Goal: Find specific page/section: Find specific page/section

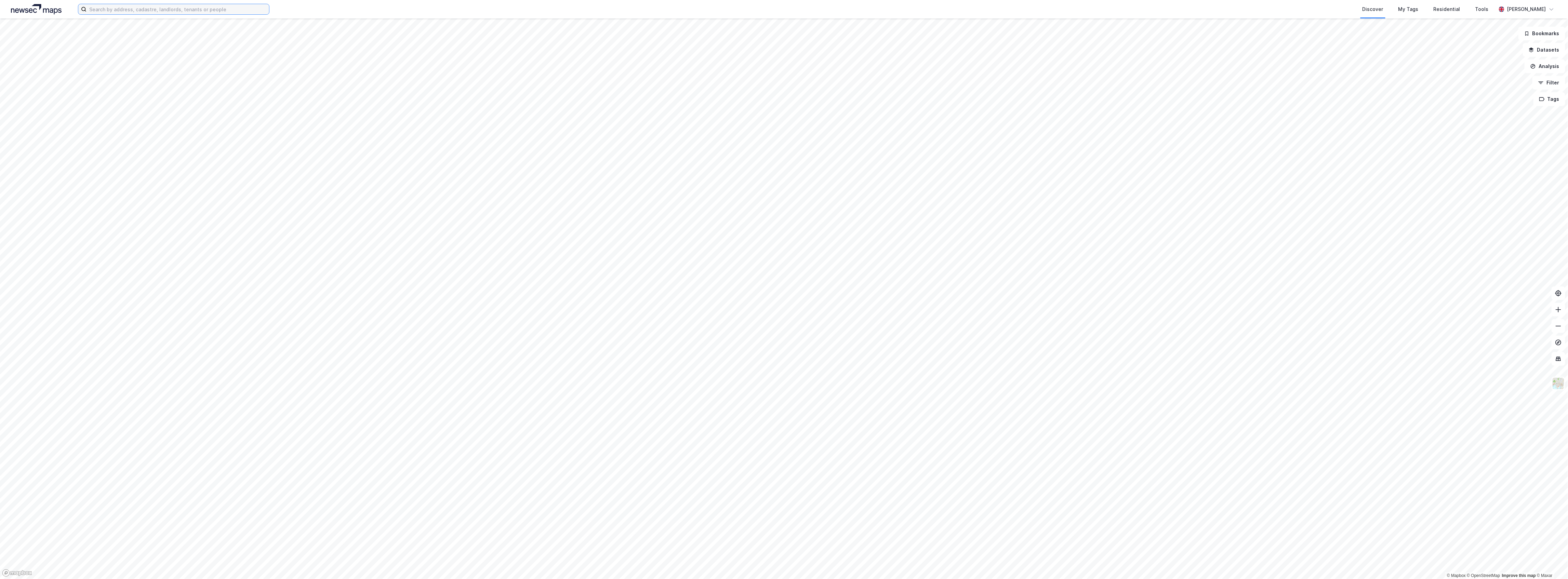
click at [183, 6] on input at bounding box center [177, 8] width 182 height 10
click at [96, 4] on input at bounding box center [177, 8] width 182 height 10
type input "breiflåtveien"
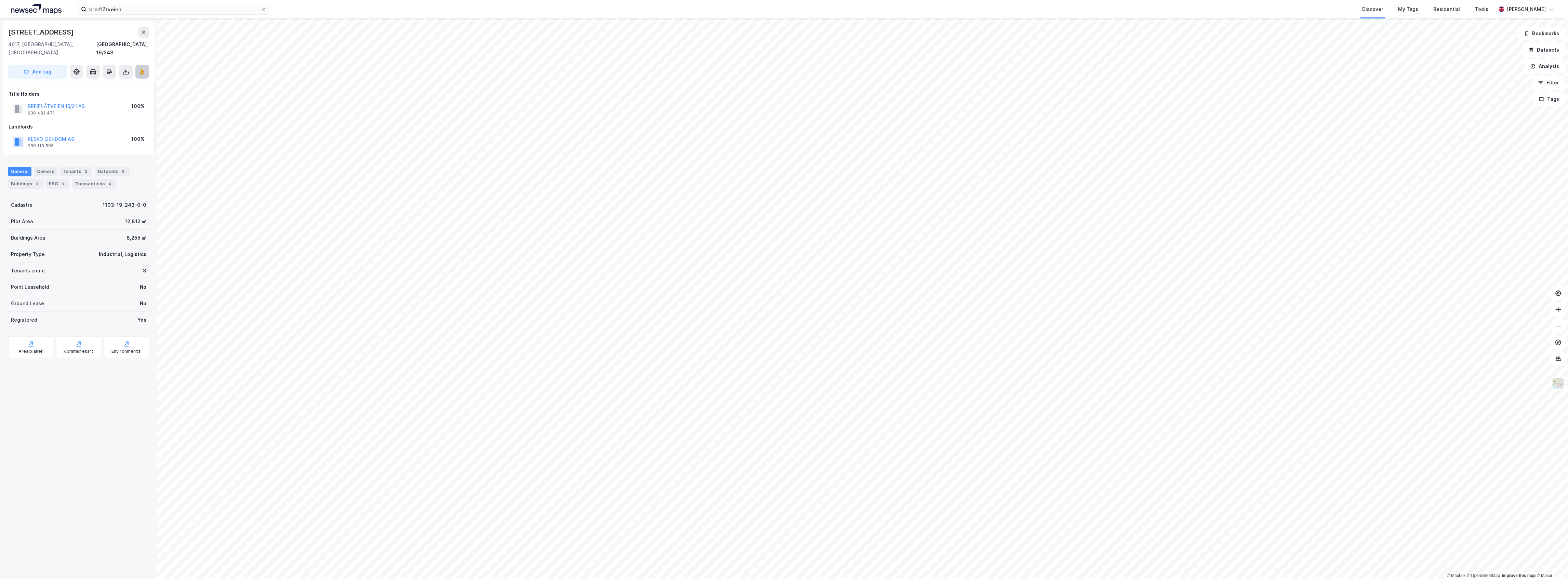
click at [138, 65] on button at bounding box center [142, 71] width 14 height 14
